Goal: Task Accomplishment & Management: Manage account settings

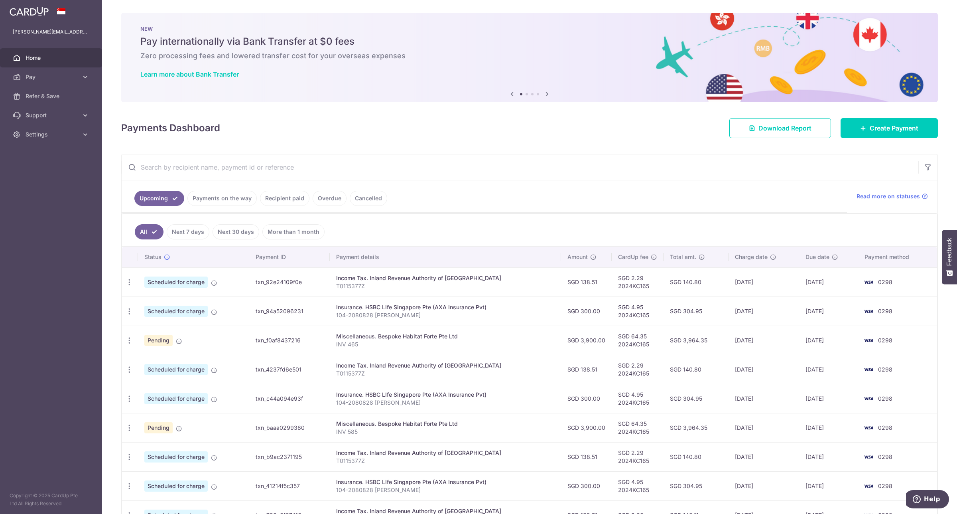
scroll to position [105, 0]
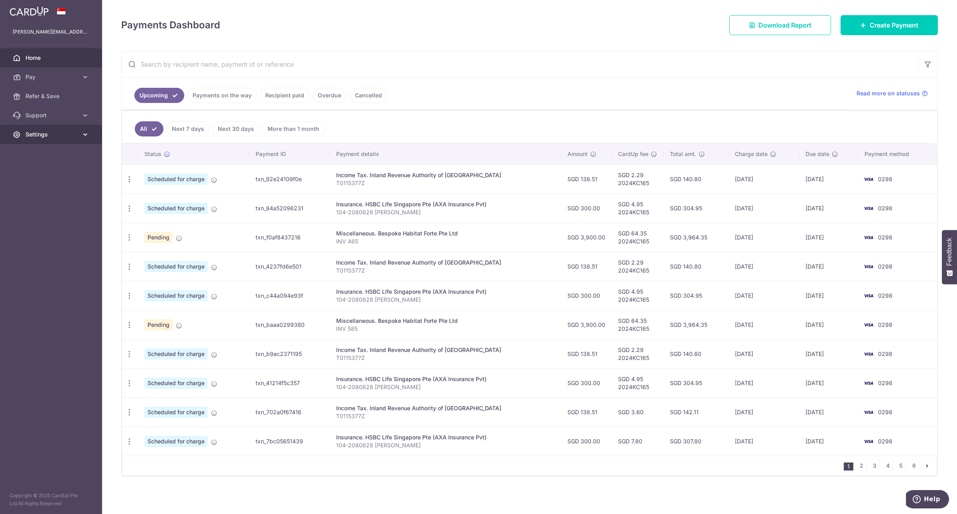
click at [37, 132] on span "Settings" at bounding box center [52, 134] width 53 height 8
drag, startPoint x: 51, startPoint y: 175, endPoint x: 392, endPoint y: 194, distance: 341.1
click at [51, 175] on span "Logout" at bounding box center [52, 173] width 53 height 8
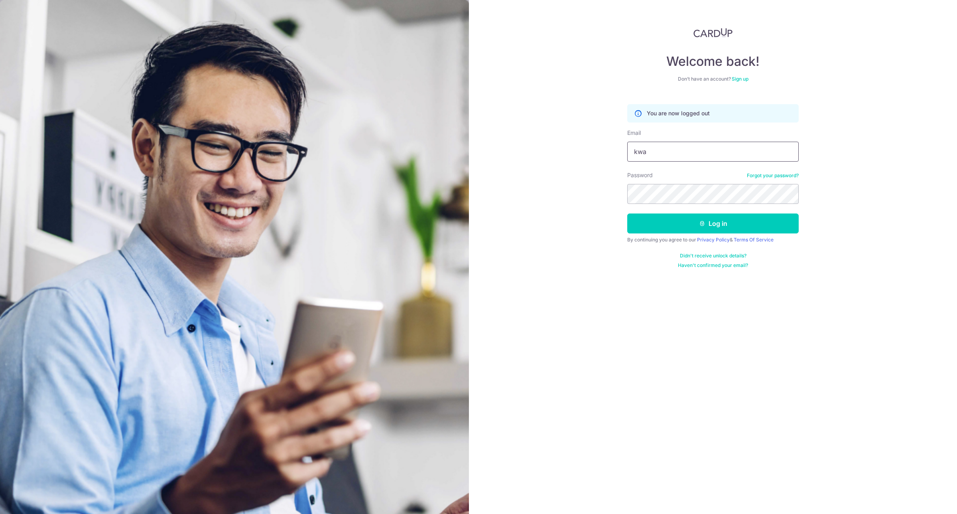
type input "[EMAIL_ADDRESS][DOMAIN_NAME]"
click at [726, 220] on button "Log in" at bounding box center [712, 223] width 171 height 20
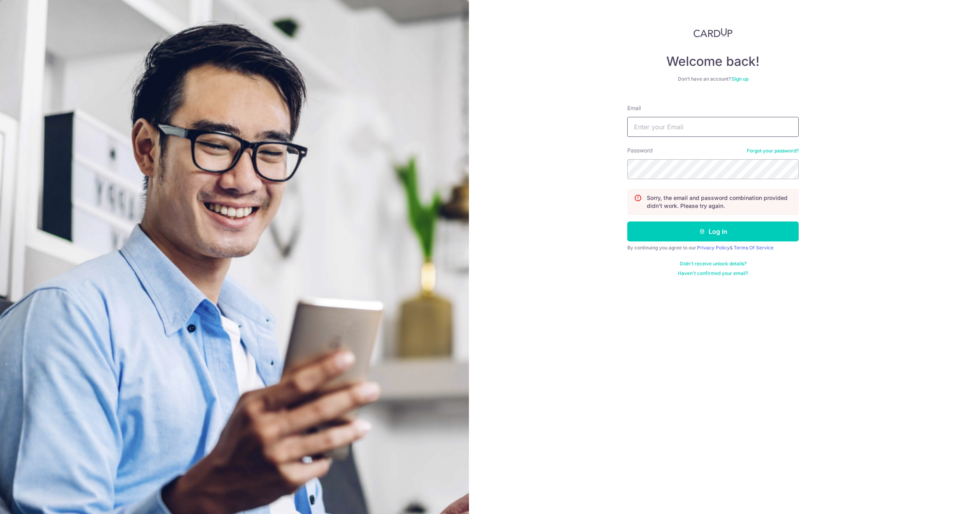
click at [675, 125] on input "Email" at bounding box center [712, 127] width 171 height 20
type input "[EMAIL_ADDRESS][DOMAIN_NAME]"
click at [668, 229] on button "Log in" at bounding box center [712, 231] width 171 height 20
